Goal: Browse casually: Explore the website without a specific task or goal

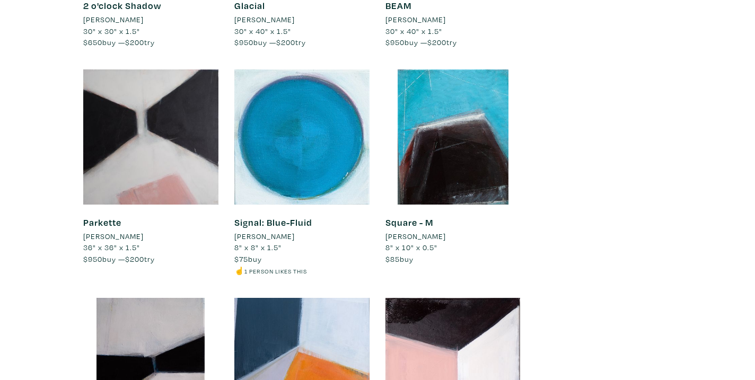
scroll to position [2291, 0]
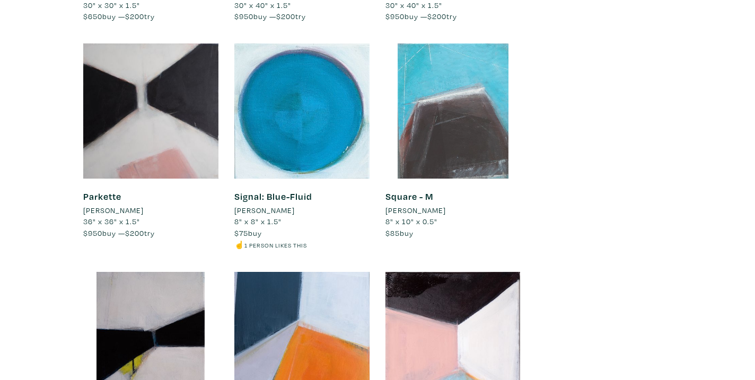
click at [450, 119] on div at bounding box center [452, 110] width 135 height 135
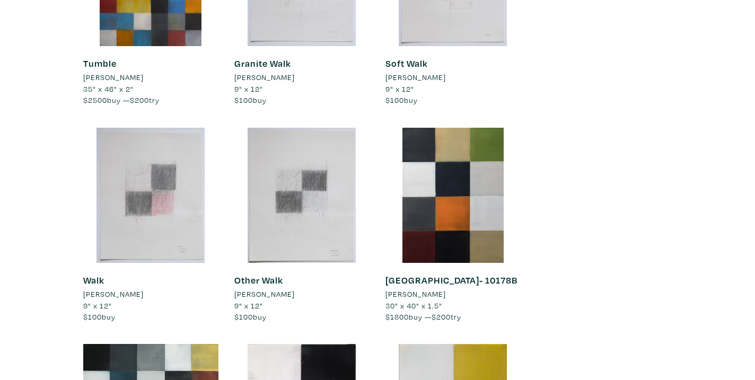
scroll to position [3518, 0]
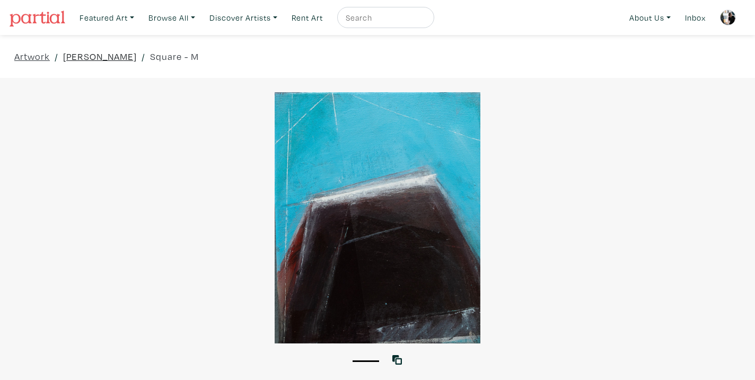
click at [130, 56] on link "[PERSON_NAME]" at bounding box center [100, 56] width 74 height 14
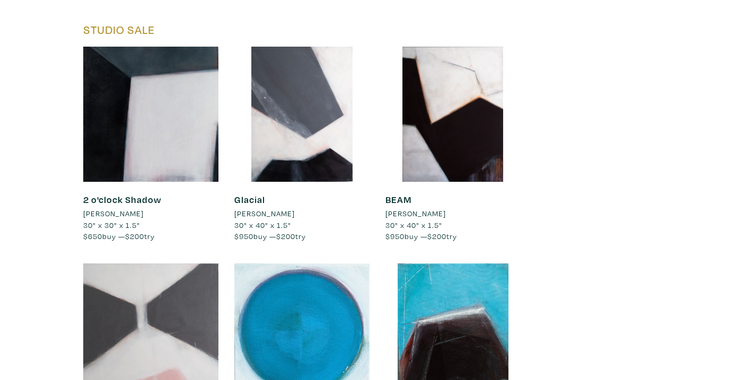
scroll to position [2151, 0]
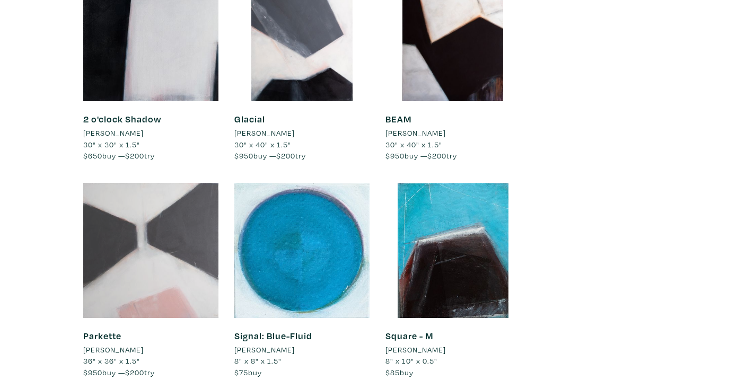
click at [143, 239] on div at bounding box center [150, 250] width 135 height 135
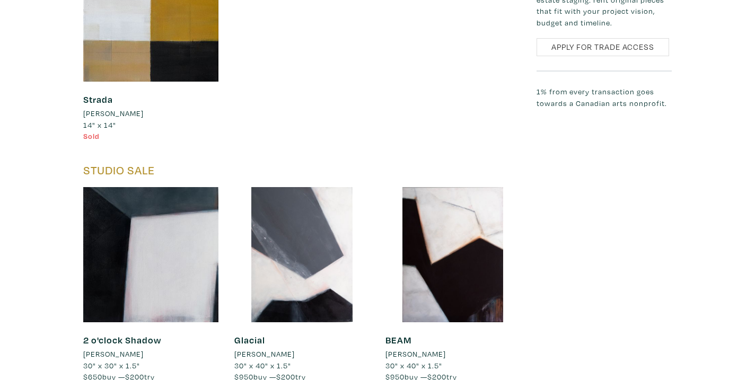
scroll to position [2119, 0]
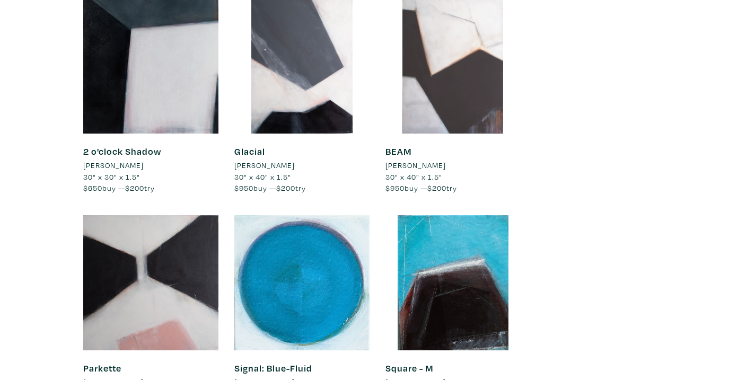
click at [443, 106] on div at bounding box center [452, 65] width 135 height 135
